Goal: Information Seeking & Learning: Compare options

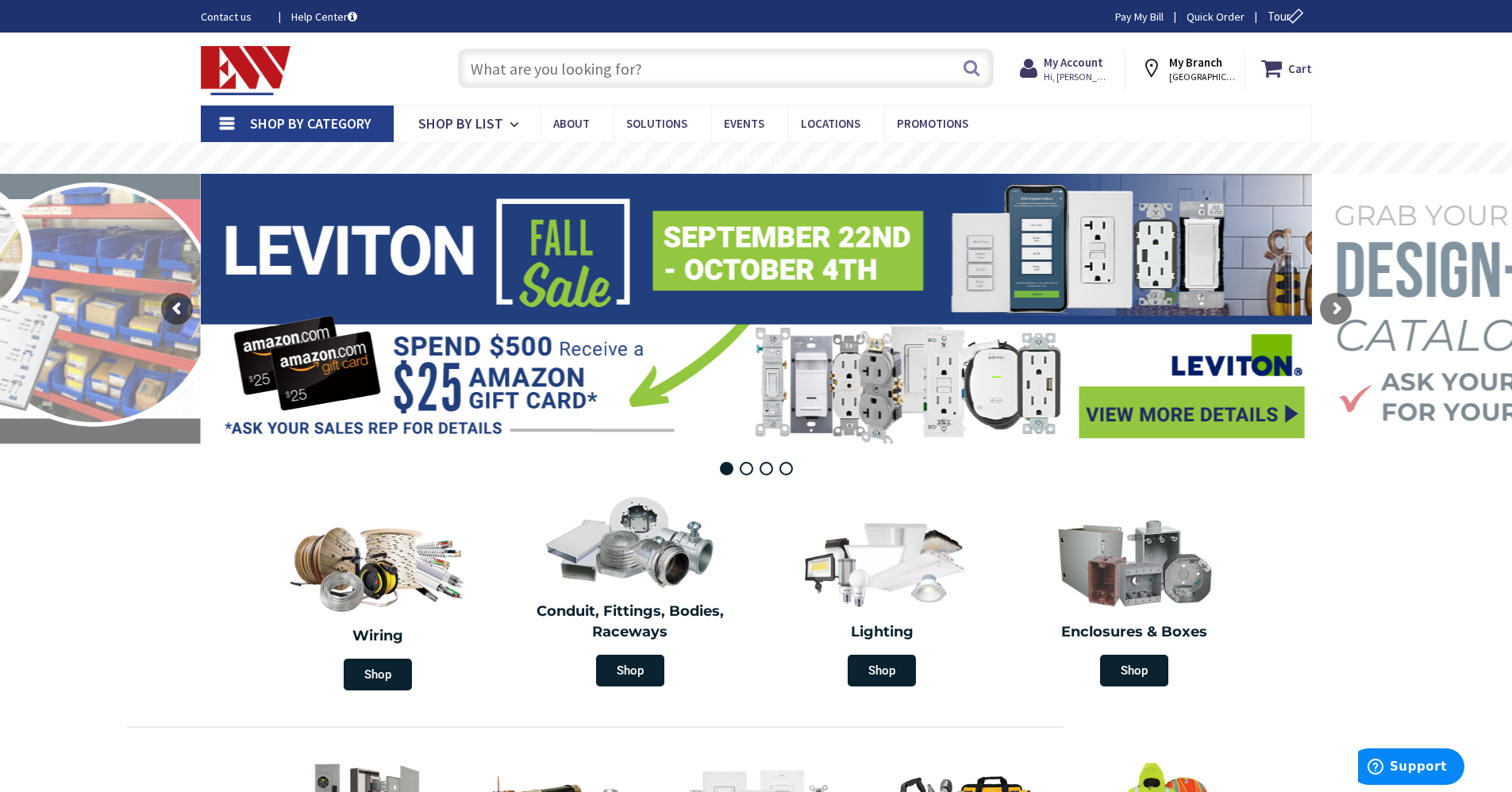
click at [608, 63] on input "text" at bounding box center [726, 68] width 536 height 40
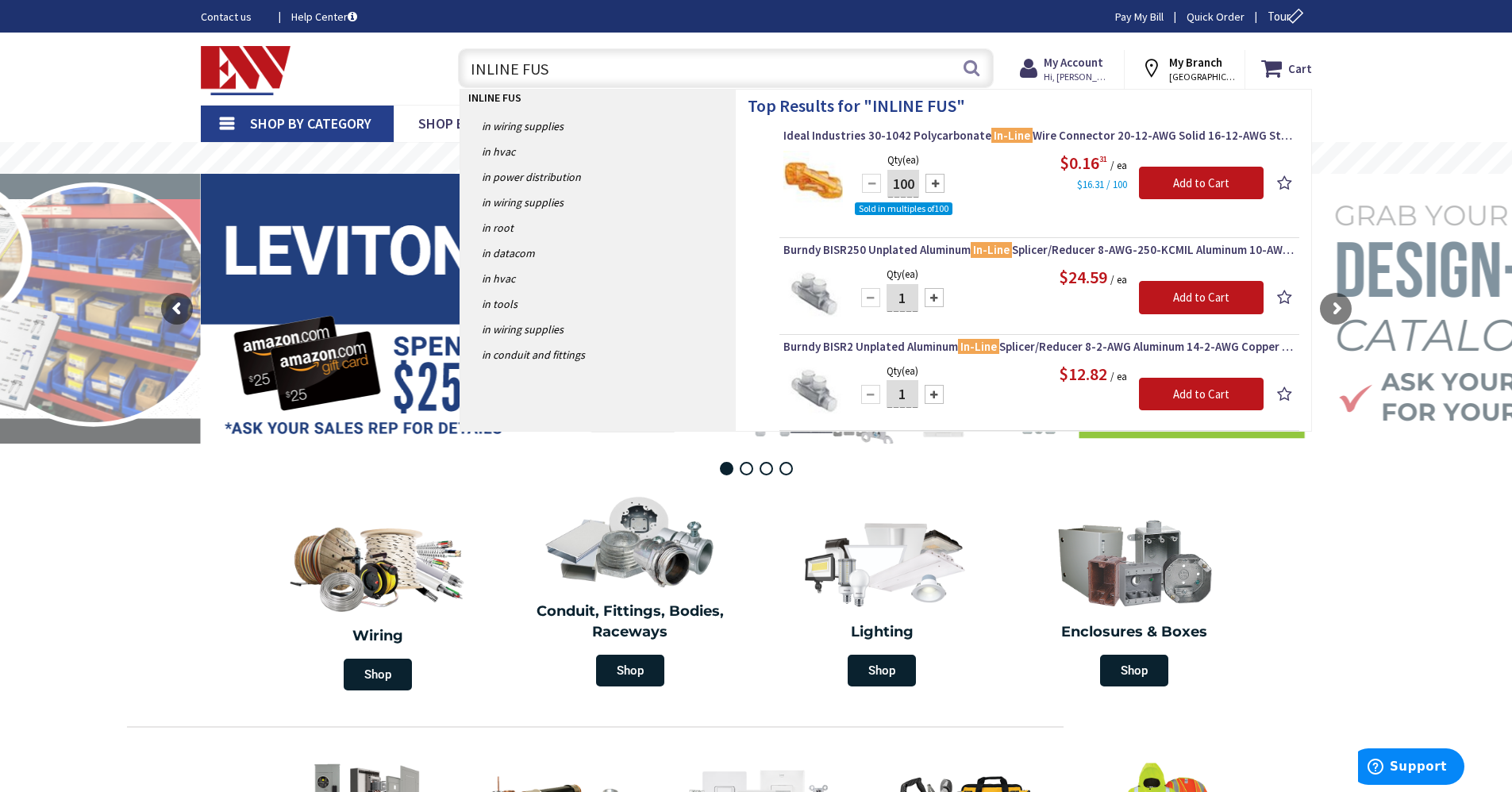
type input "INLINE FUSE"
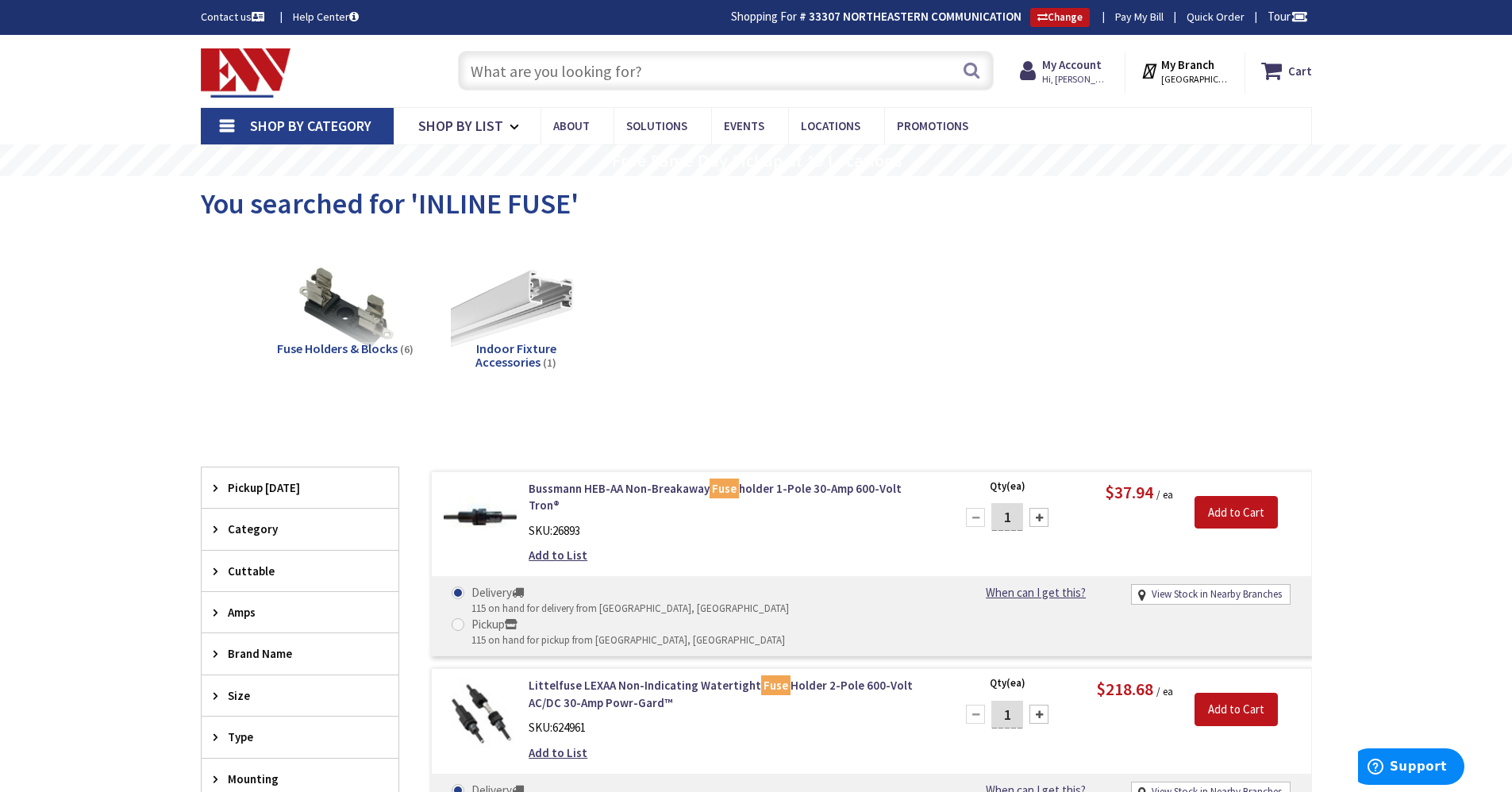
click at [639, 80] on input "text" at bounding box center [726, 70] width 536 height 40
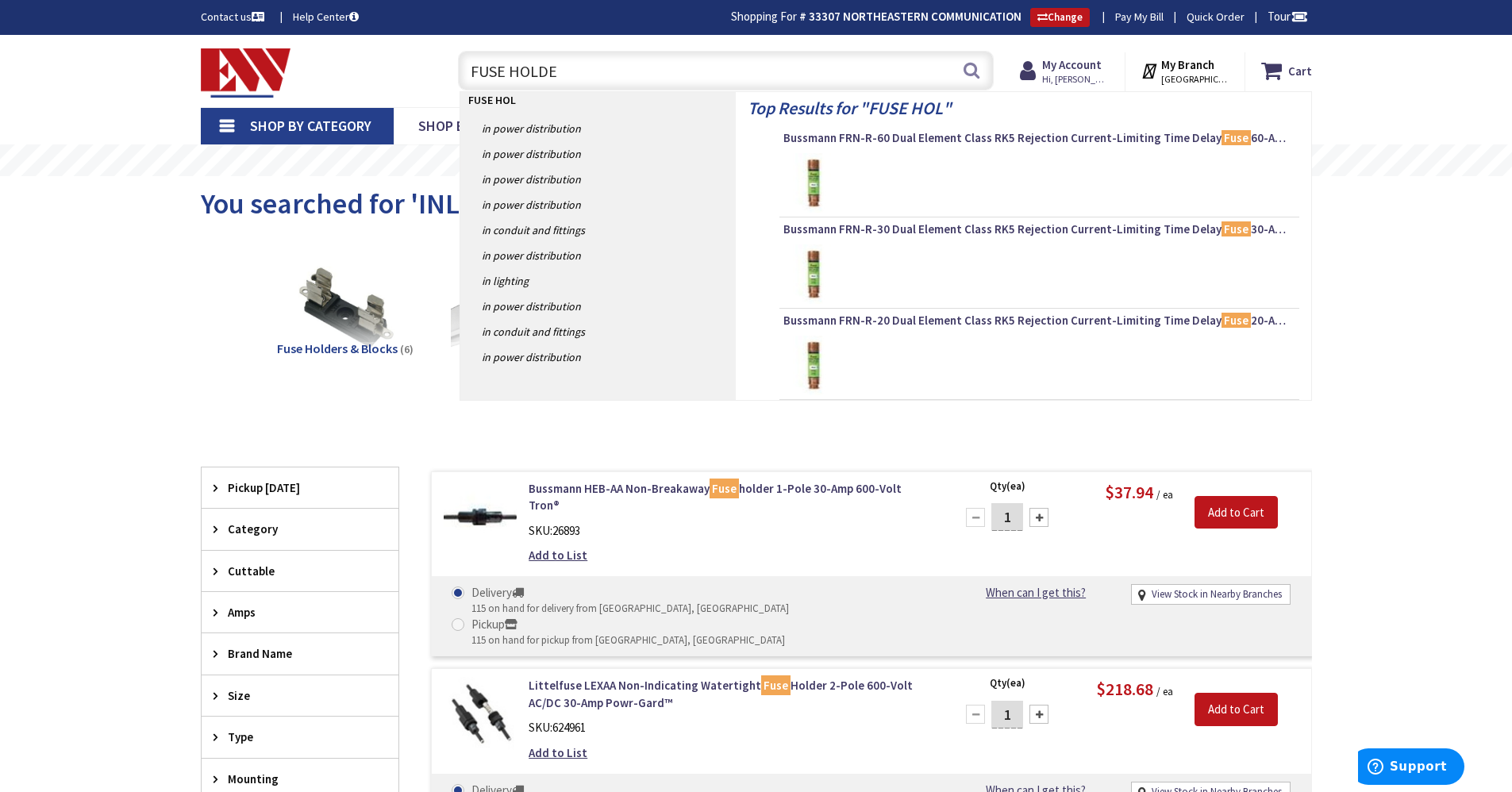
type input "FUSE HOLDER"
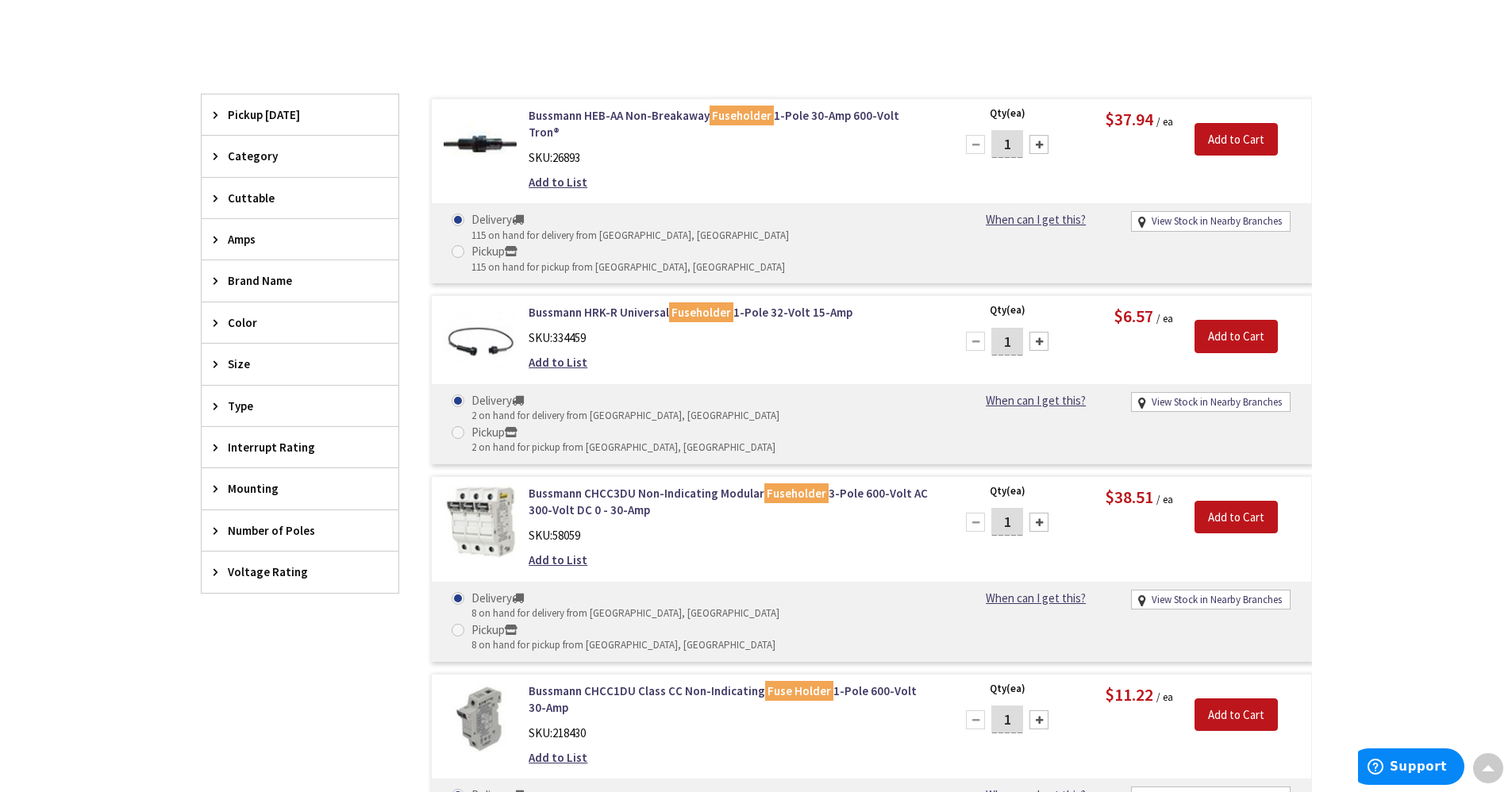
scroll to position [419, 0]
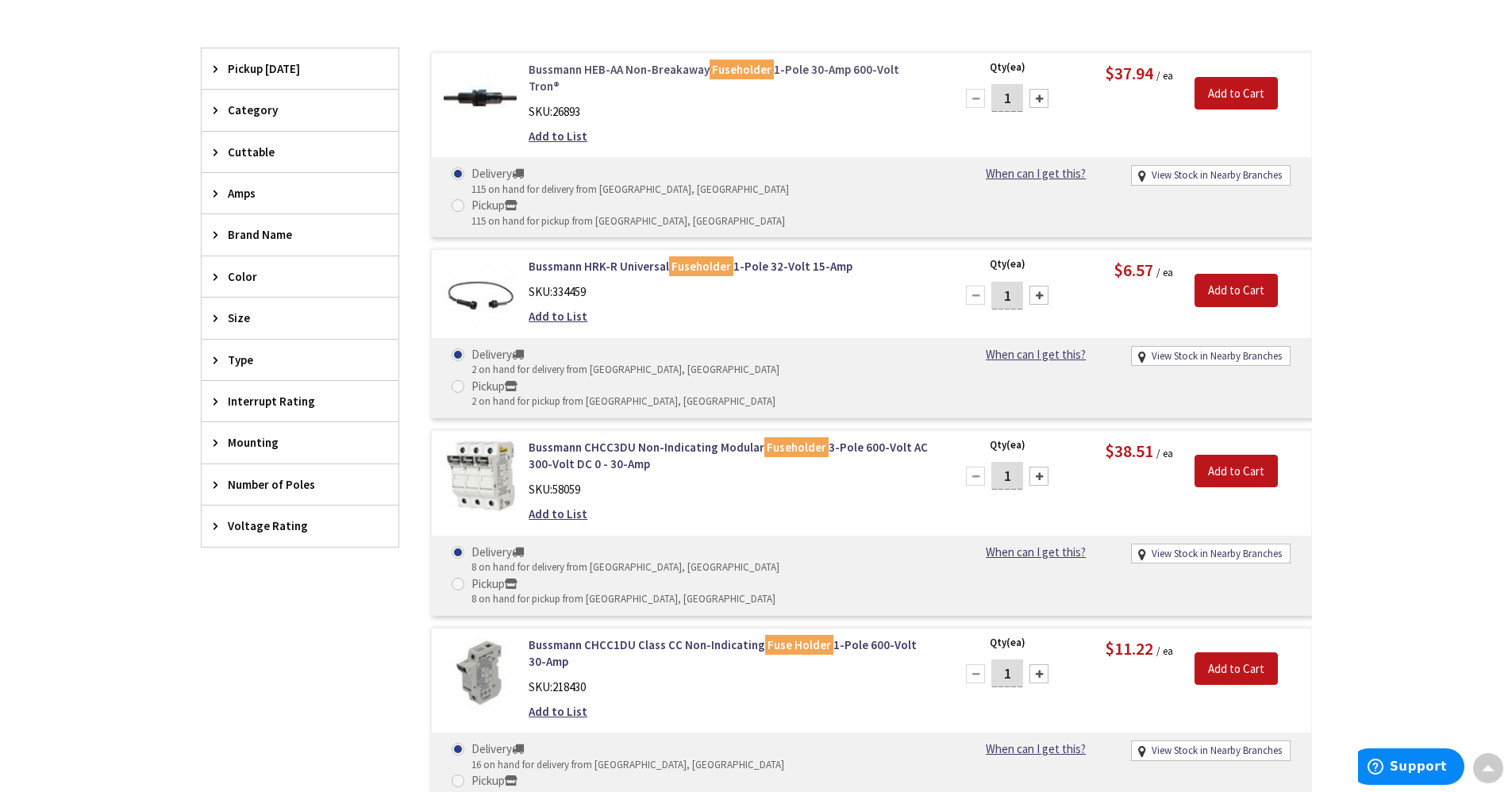
click at [644, 70] on link "Bussmann HEB-AA Non-Breakaway Fuseholder 1-Pole 30-Amp 600-Volt Tron®" at bounding box center [730, 77] width 404 height 34
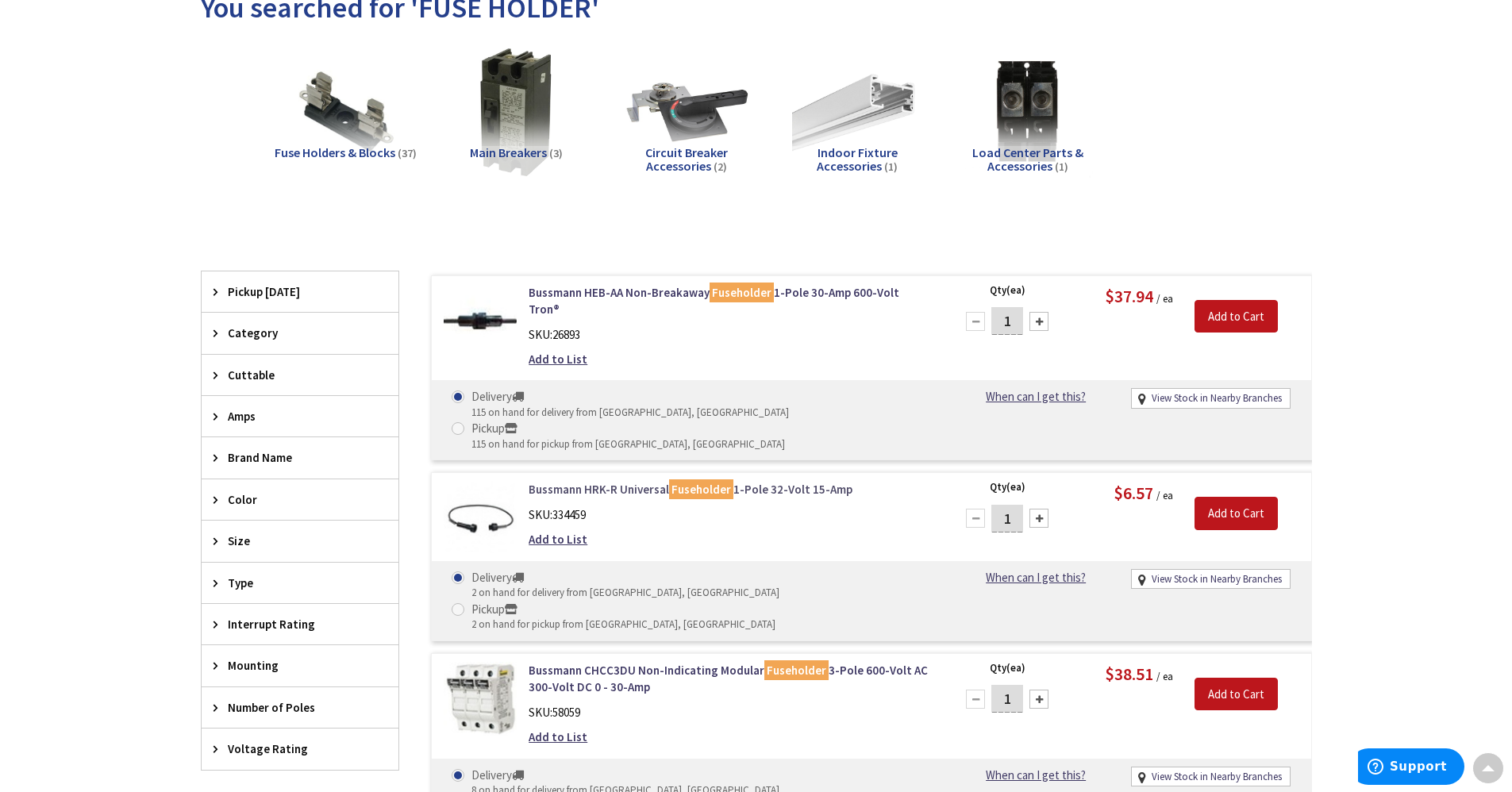
click at [652, 480] on link "Bussmann HRK-R Universal Fuseholder 1-Pole 32-Volt 15-Amp" at bounding box center [730, 488] width 404 height 16
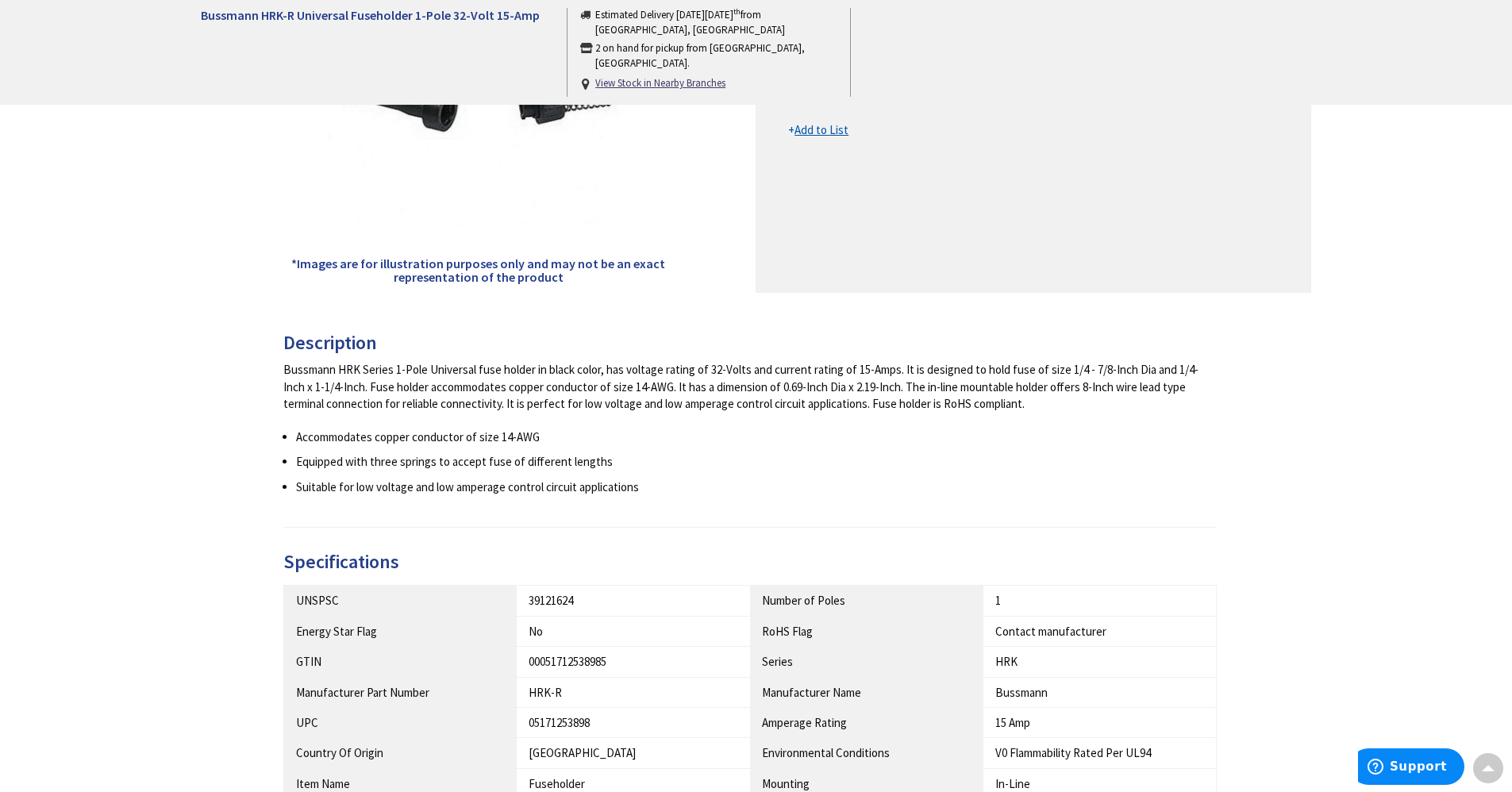
scroll to position [399, 0]
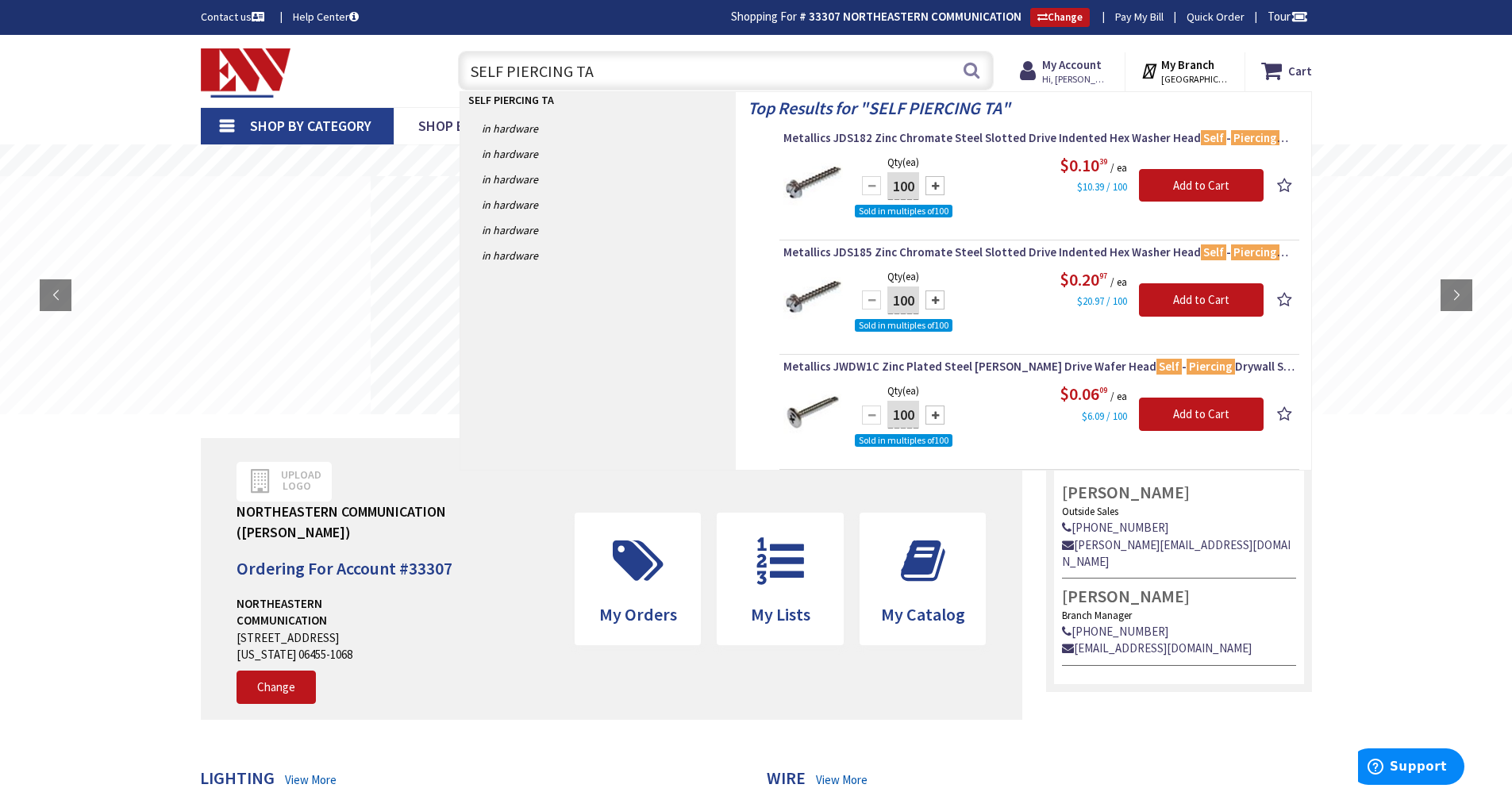
type input "SELF PIERCING TAP"
